Goal: Complete application form

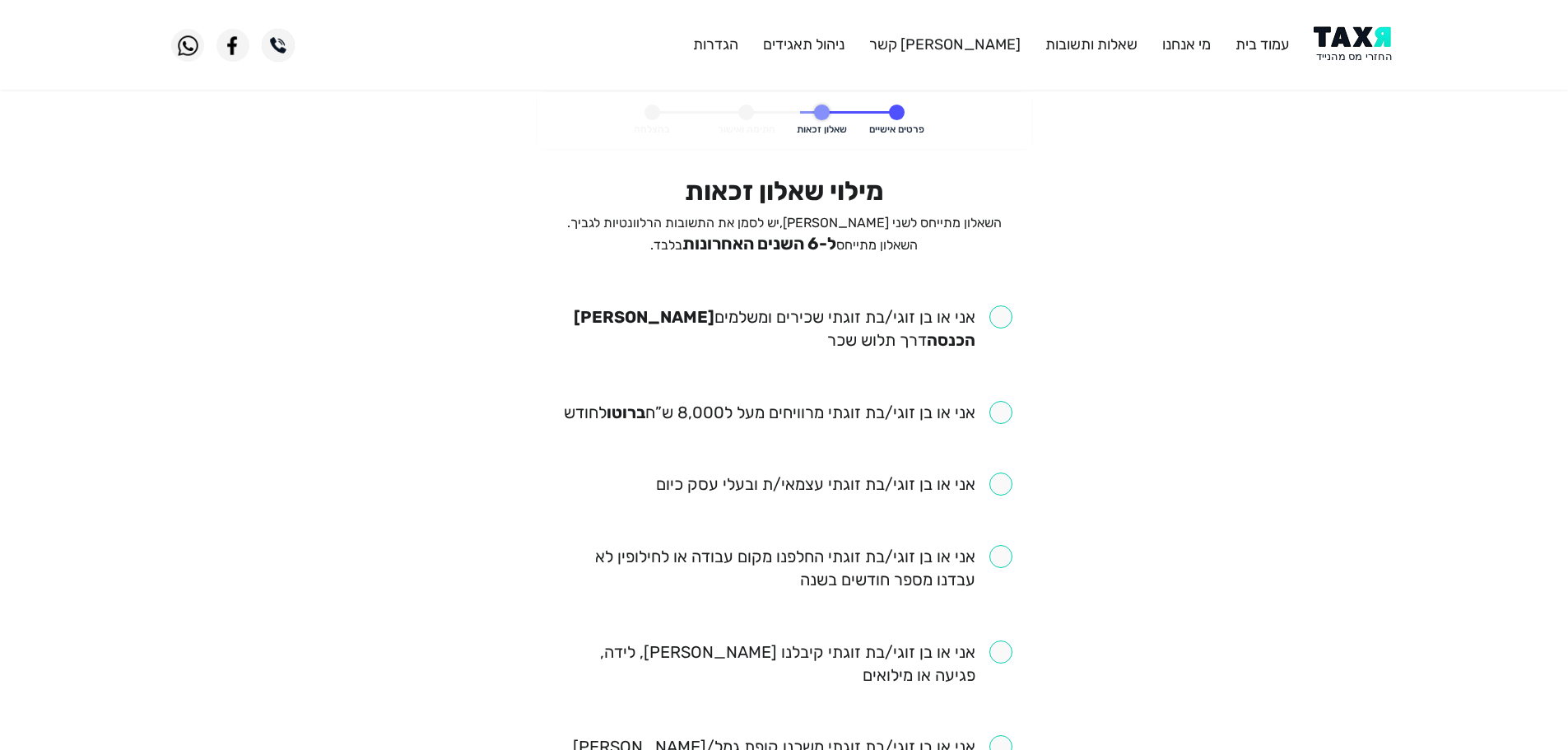
click at [1005, 324] on input "checkbox" at bounding box center [784, 328] width 456 height 46
checkbox input "true"
click at [1007, 416] on input "checkbox" at bounding box center [788, 413] width 449 height 23
checkbox input "true"
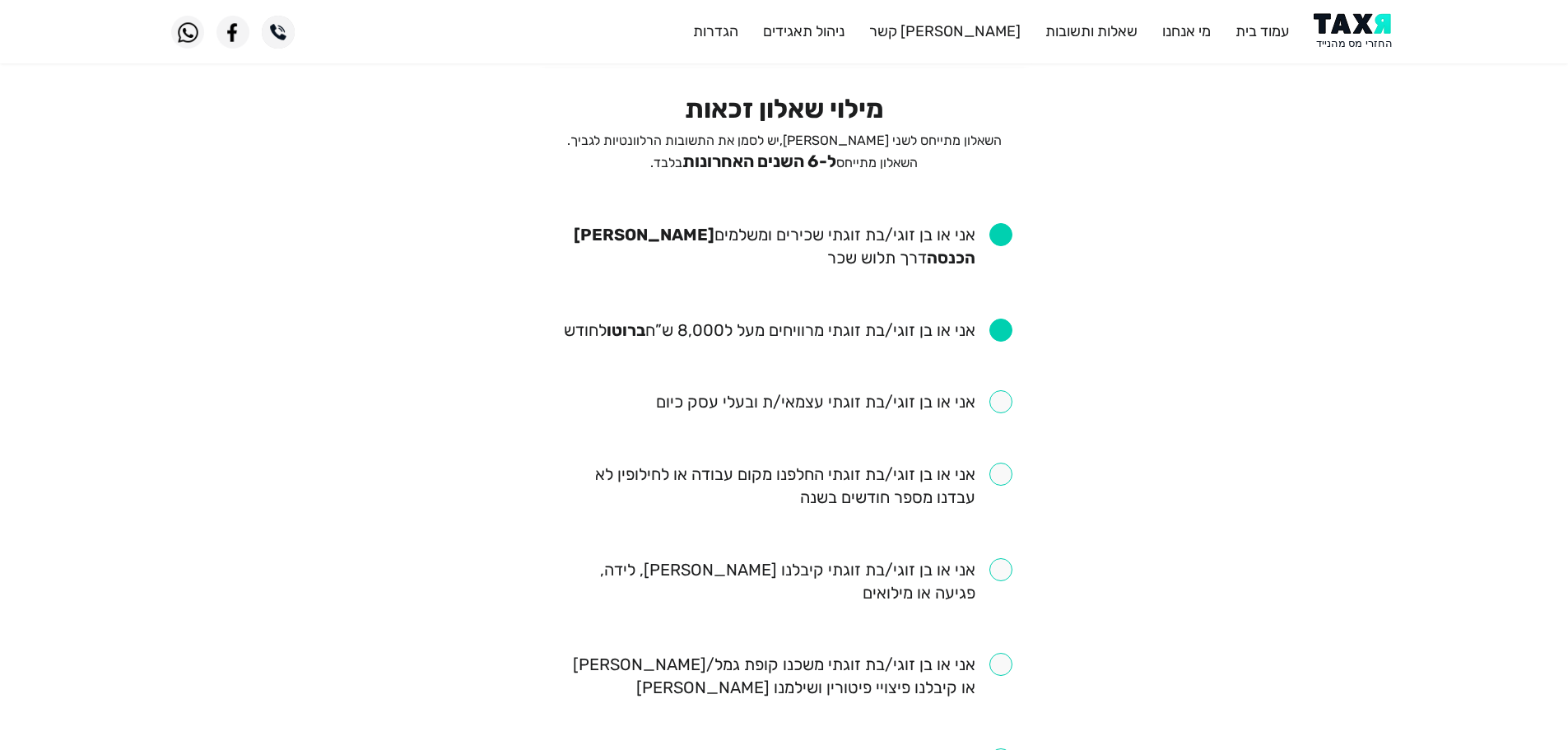
click at [1000, 468] on input "checkbox" at bounding box center [784, 486] width 456 height 46
checkbox input "true"
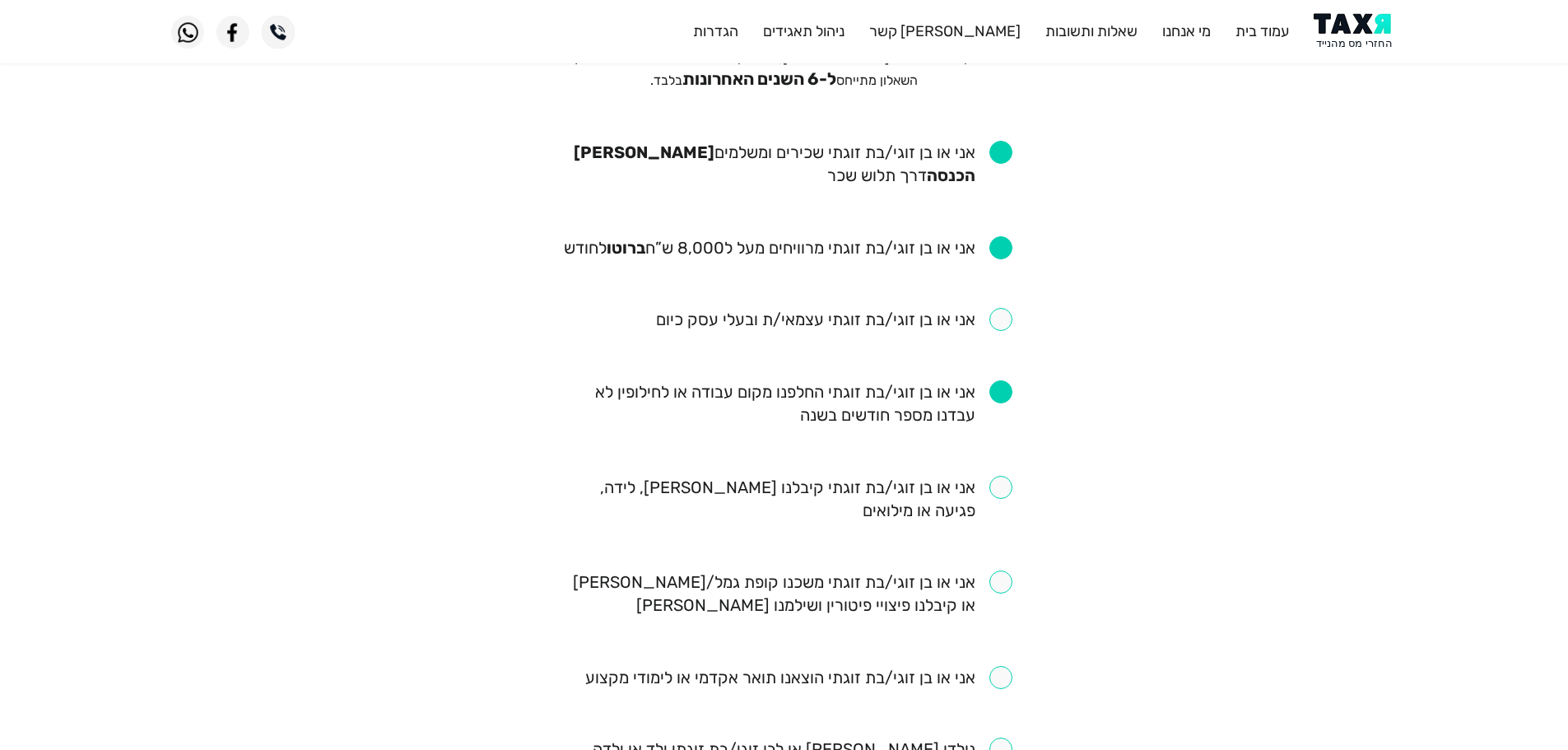
click at [1006, 482] on input "checkbox" at bounding box center [784, 498] width 456 height 46
checkbox input "true"
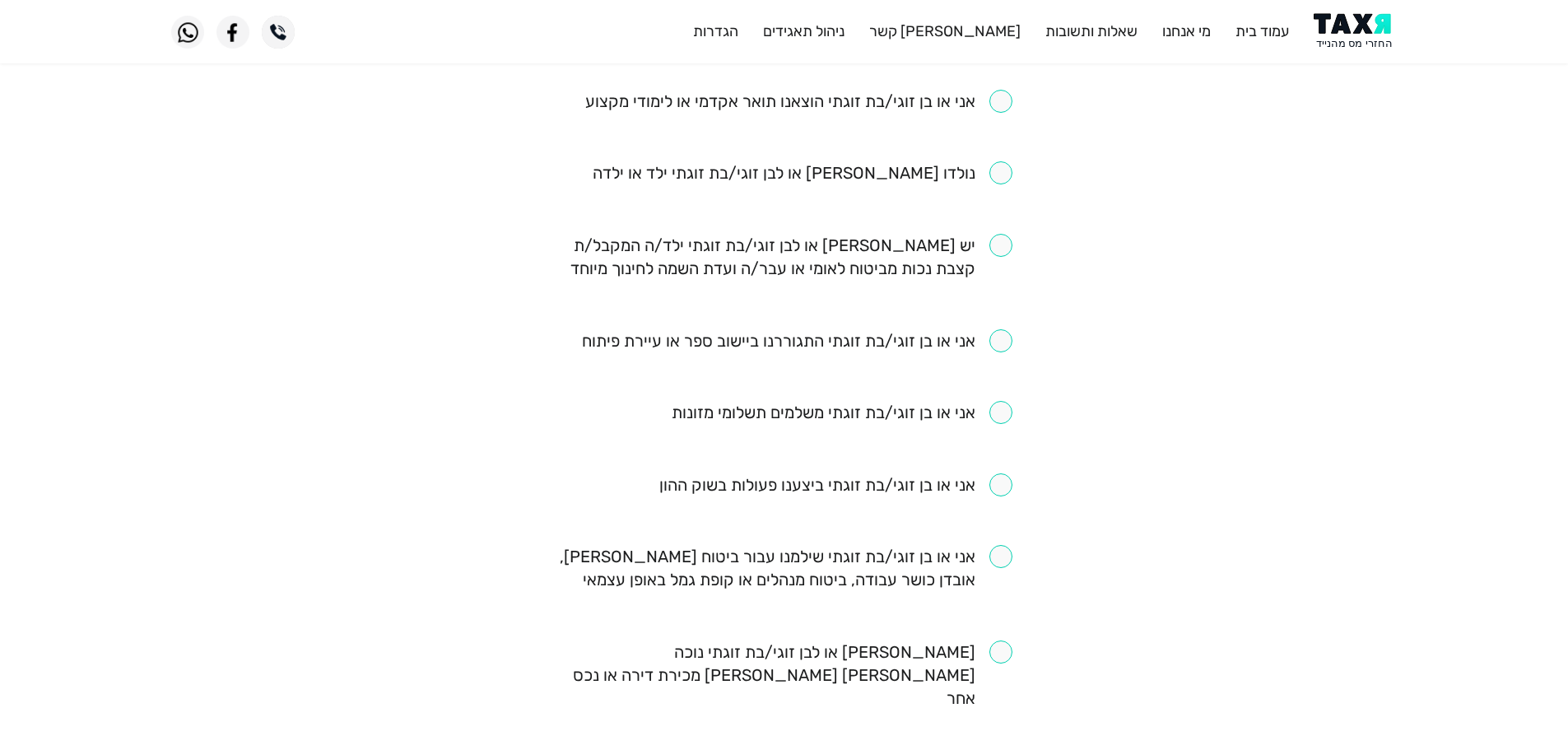
scroll to position [1010, 0]
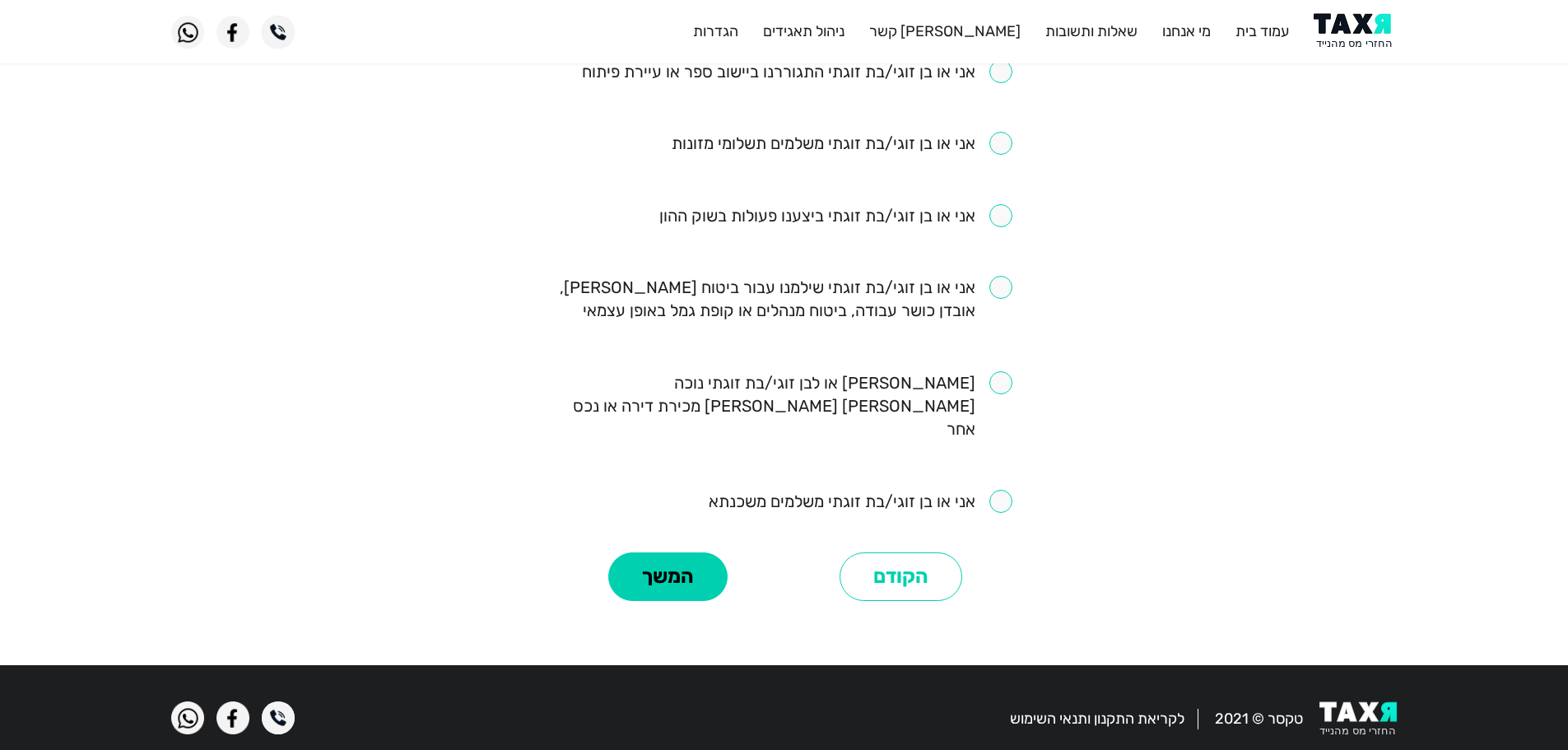
click at [1004, 490] on input "checkbox" at bounding box center [860, 501] width 304 height 23
checkbox input "true"
click at [993, 285] on input "checkbox" at bounding box center [784, 298] width 456 height 46
checkbox input "true"
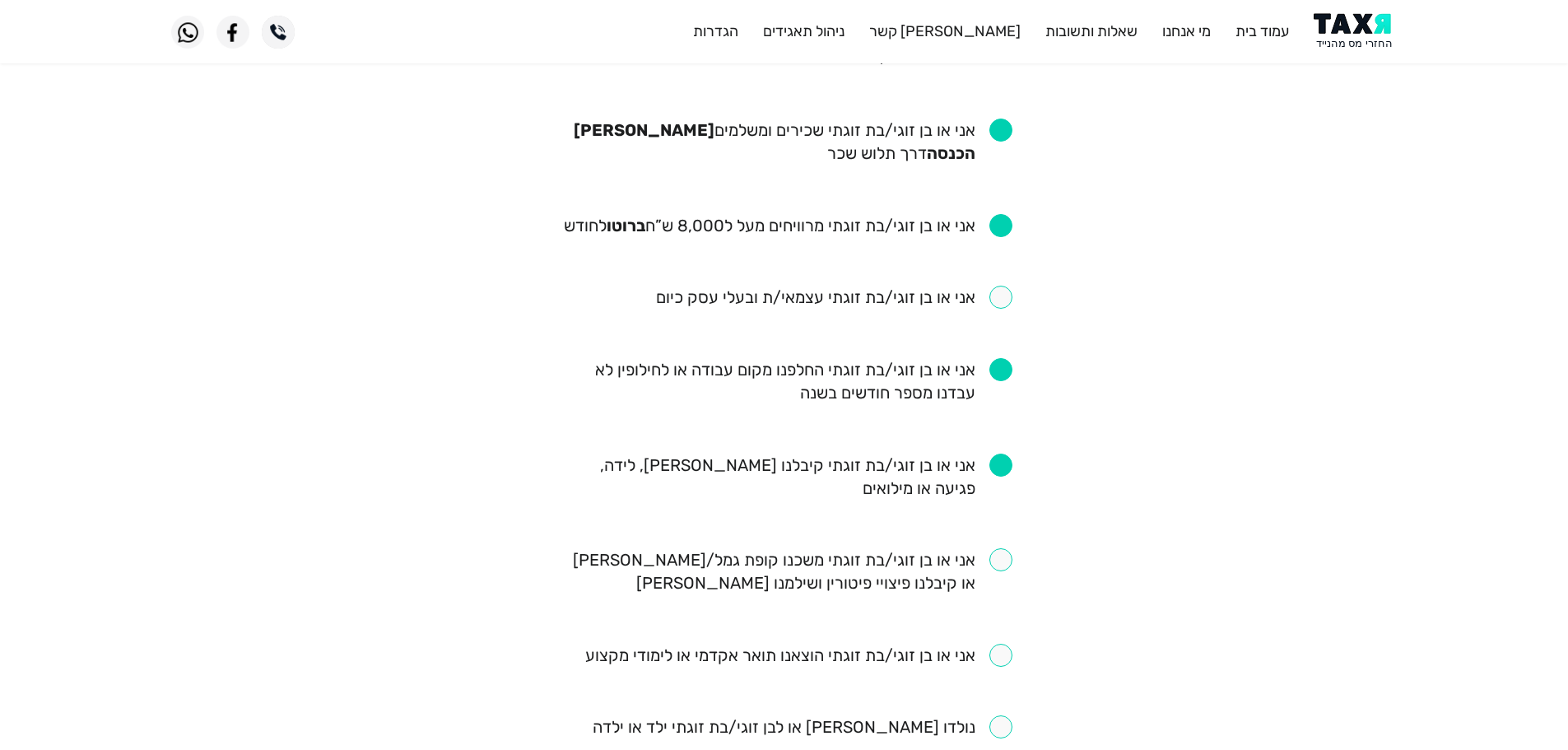
scroll to position [269, 0]
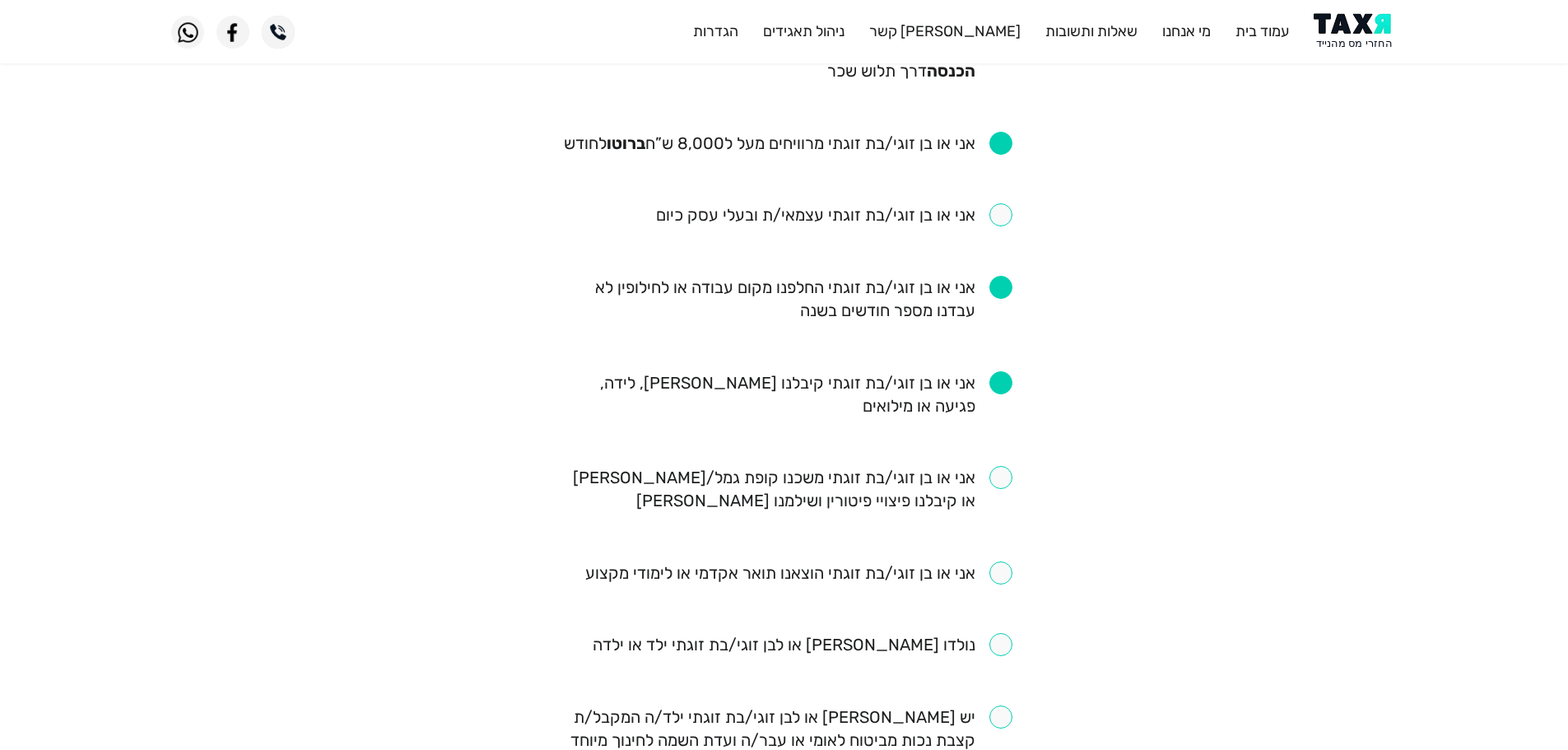
click at [1003, 485] on input "checkbox" at bounding box center [784, 489] width 456 height 46
checkbox input "true"
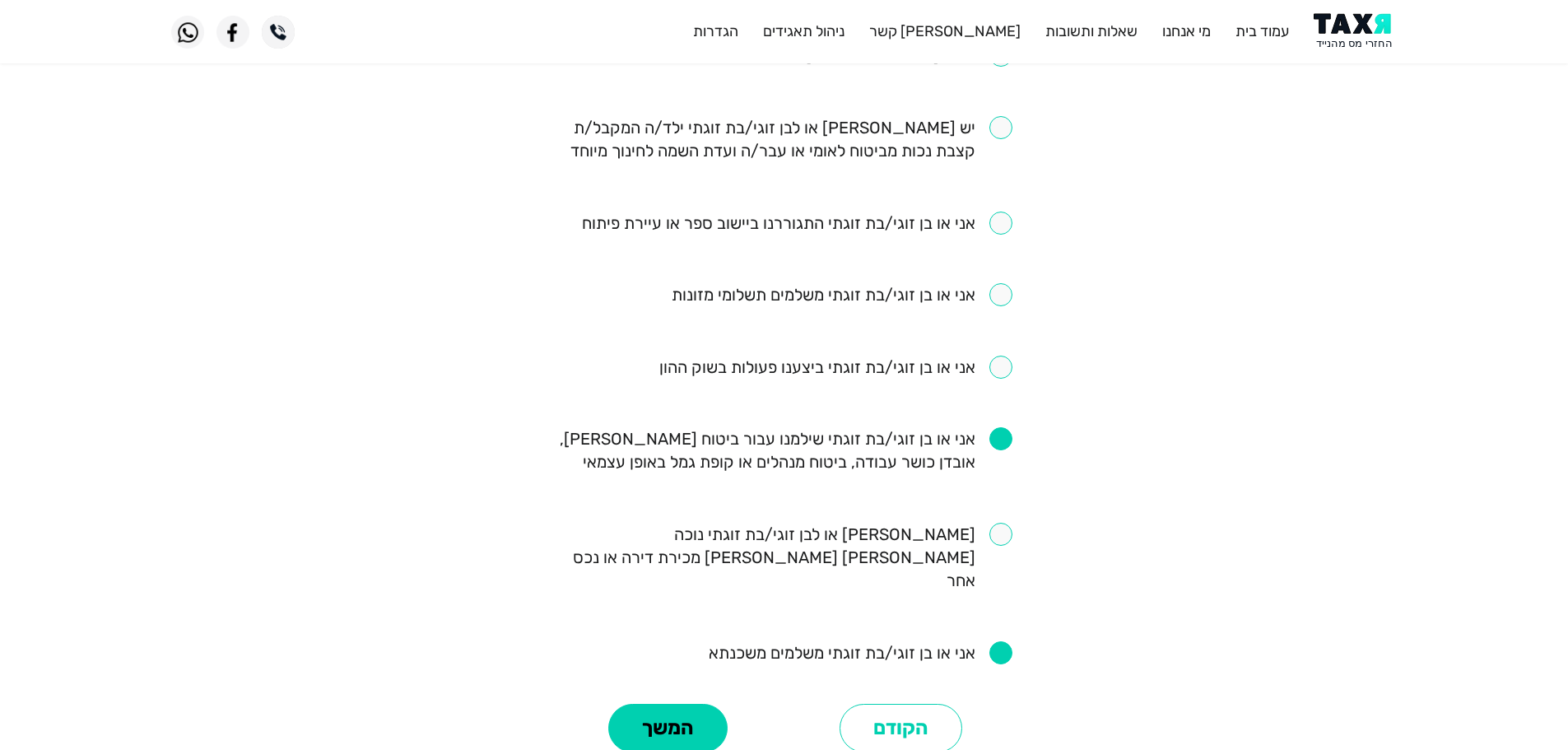
scroll to position [846, 0]
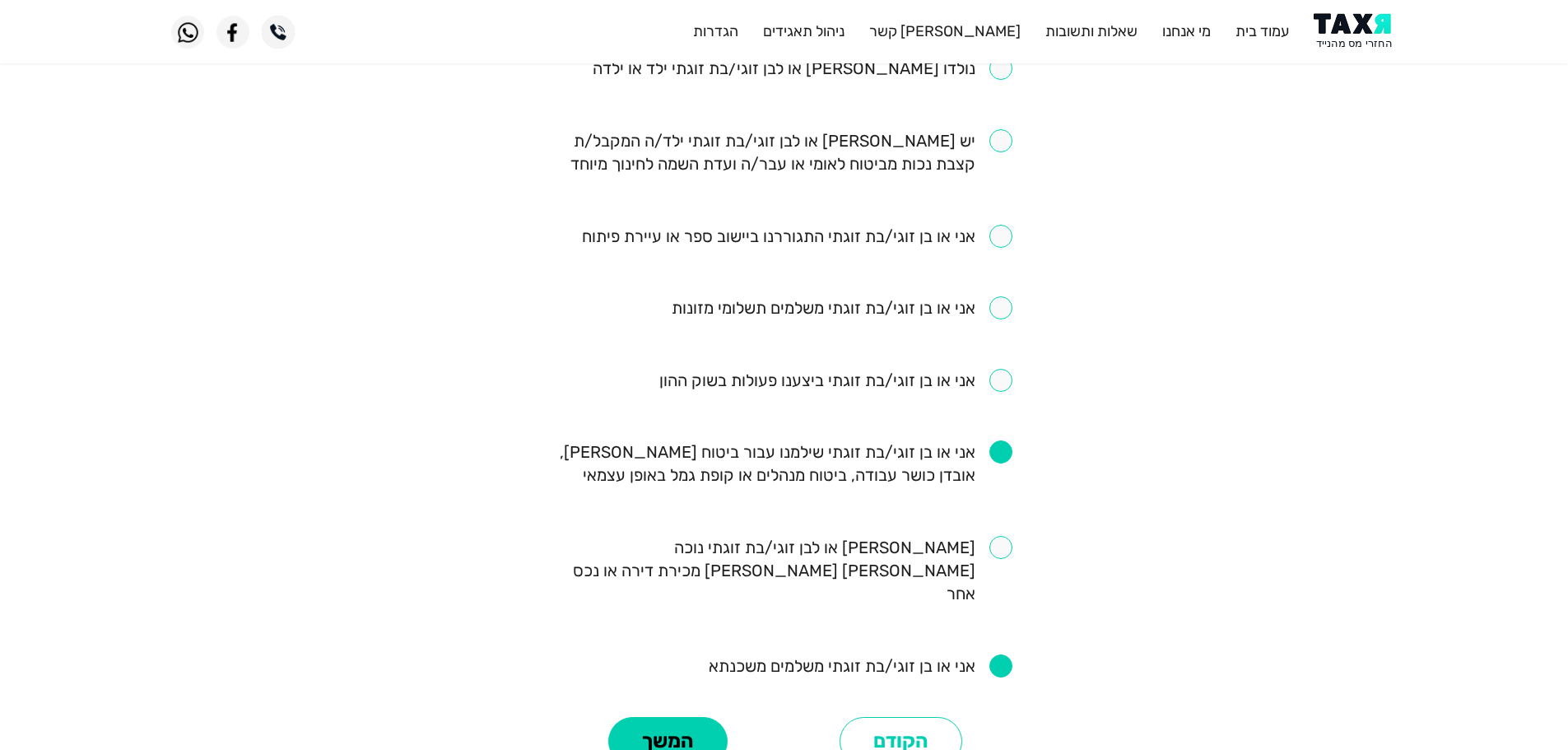
click at [1001, 245] on input "checkbox" at bounding box center [796, 236] width 430 height 23
checkbox input "true"
click at [678, 719] on button "המשך" at bounding box center [668, 741] width 119 height 50
